Goal: Find contact information: Find contact information

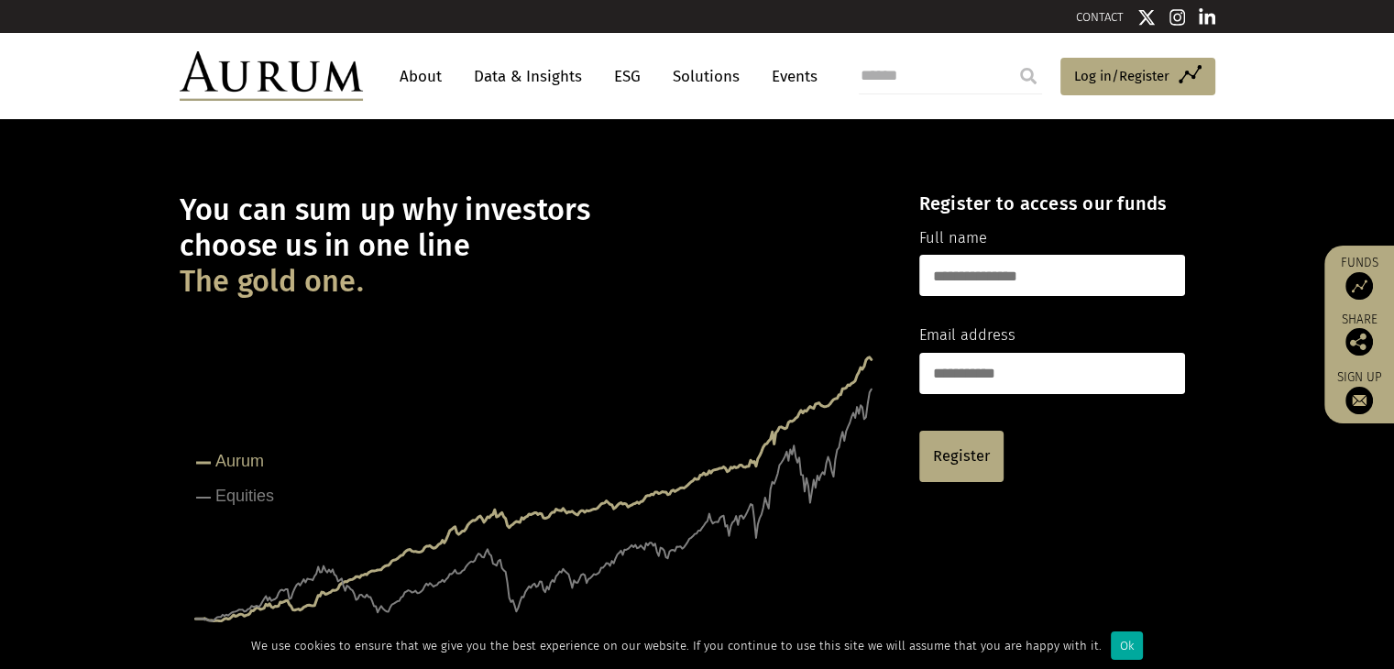
click at [431, 82] on link "About" at bounding box center [420, 77] width 60 height 34
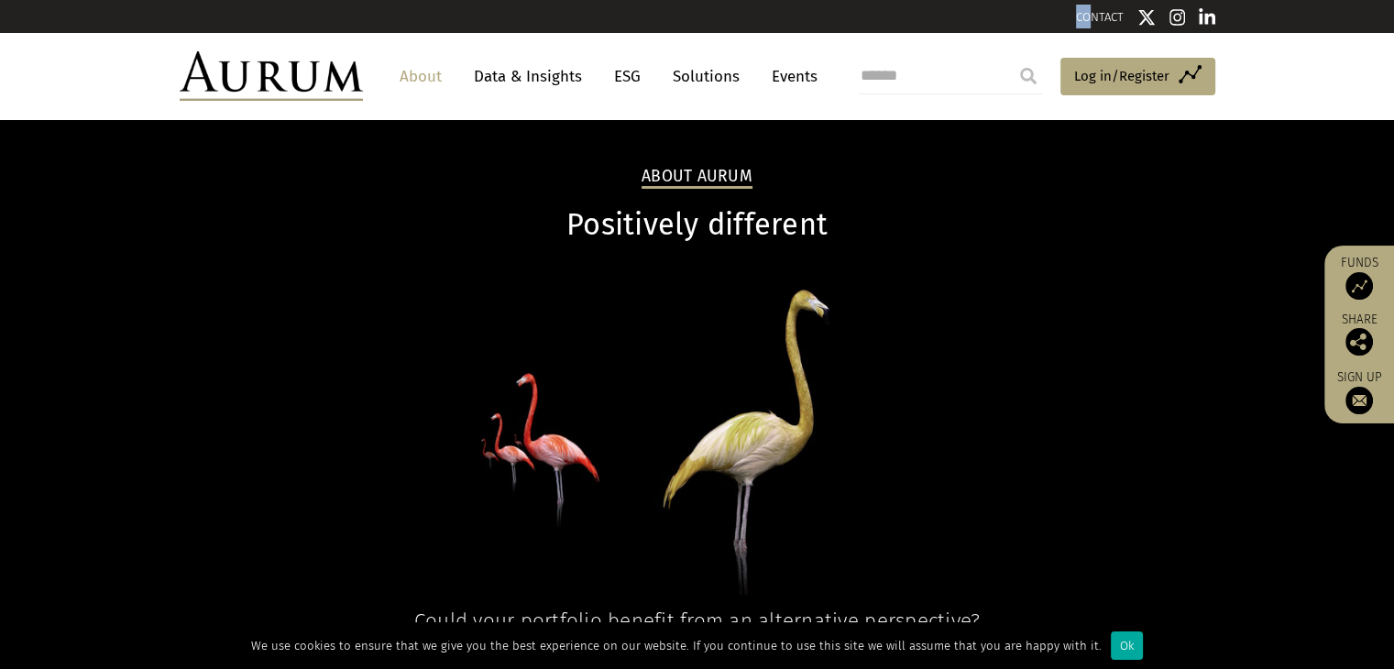
drag, startPoint x: 1068, startPoint y: 11, endPoint x: 1093, endPoint y: 13, distance: 24.8
click at [1093, 13] on div "CONTACT" at bounding box center [957, 17] width 518 height 24
click at [1093, 13] on link "CONTACT" at bounding box center [1100, 17] width 48 height 14
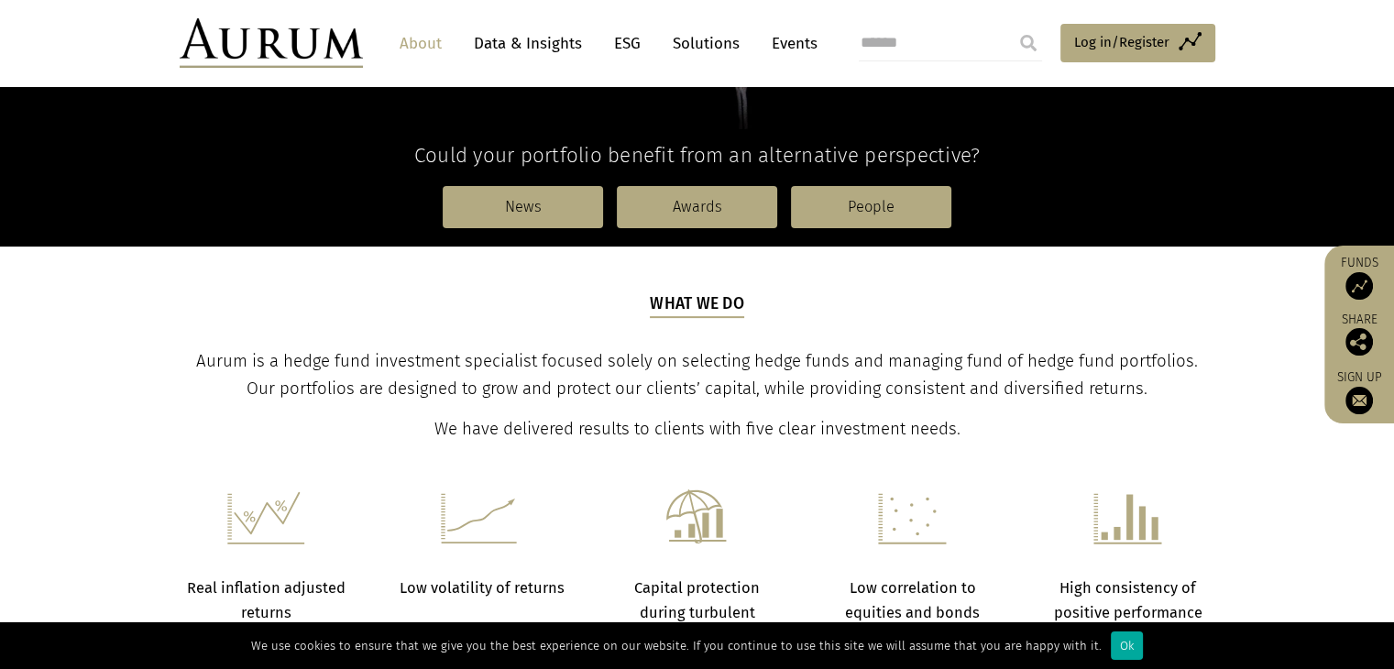
scroll to position [466, 0]
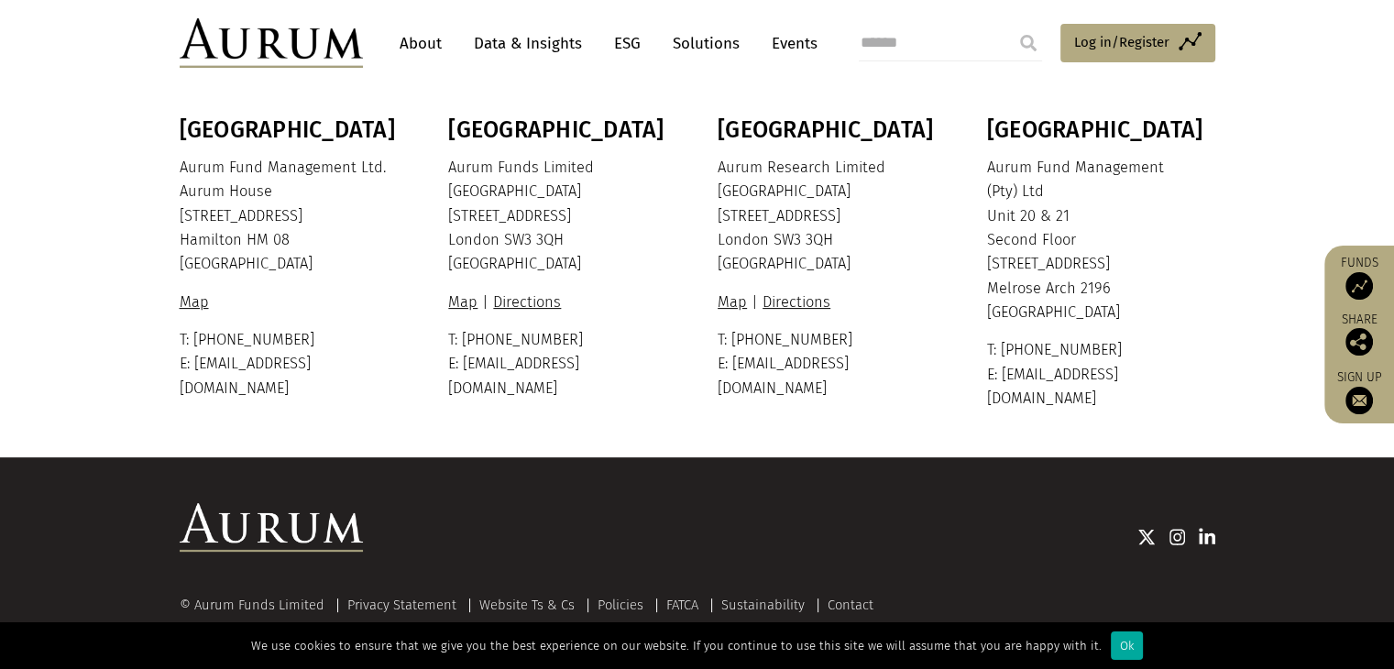
scroll to position [322, 0]
